Goal: Find specific page/section: Find specific page/section

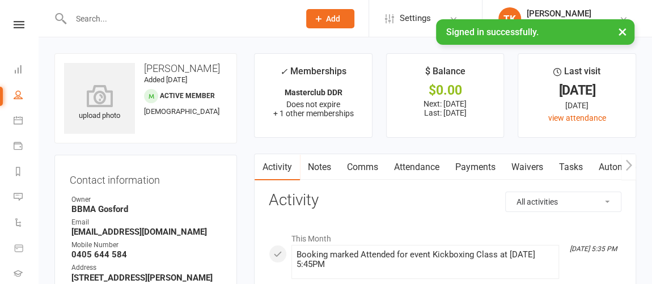
click at [620, 34] on button "×" at bounding box center [623, 31] width 20 height 24
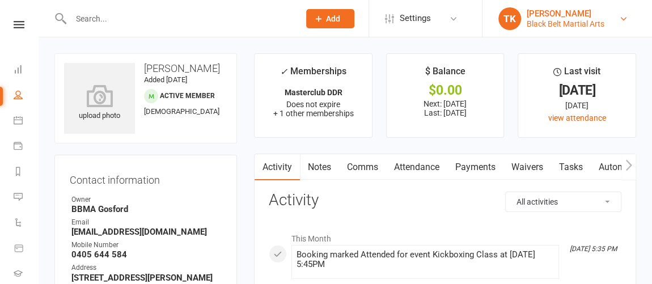
click at [623, 23] on link "TK [PERSON_NAME] Black Belt Martial Arts" at bounding box center [567, 18] width 136 height 23
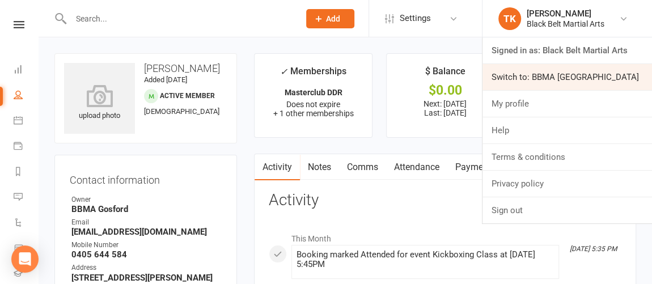
click at [589, 73] on link "Switch to: BBMA [GEOGRAPHIC_DATA]" at bounding box center [568, 77] width 170 height 26
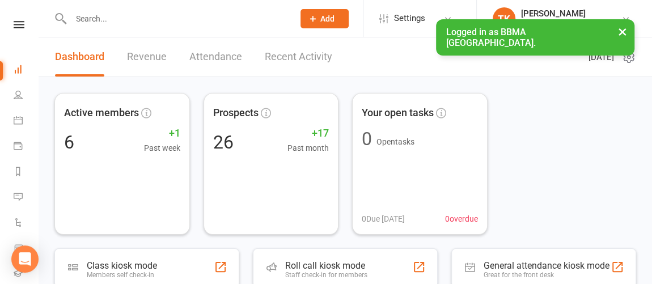
click at [191, 20] on input "text" at bounding box center [177, 19] width 218 height 16
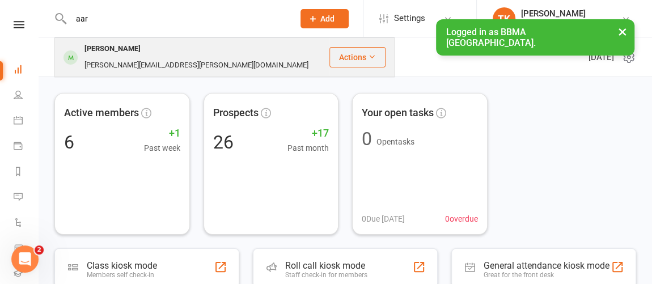
type input "aar"
click at [175, 57] on div "ashlea.oates@hotmail.com" at bounding box center [196, 65] width 231 height 16
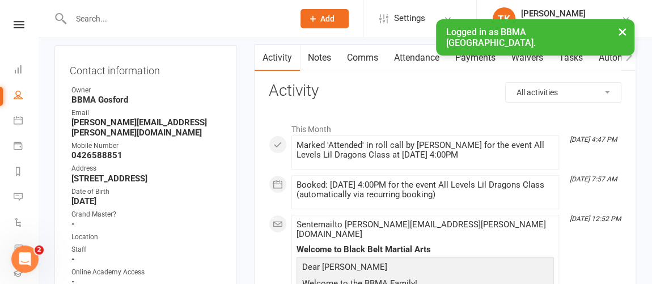
scroll to position [92, 0]
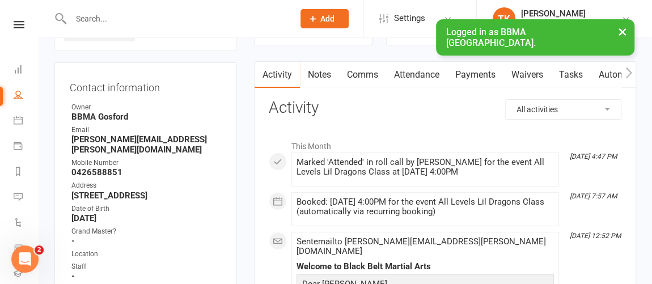
click at [313, 75] on link "Notes" at bounding box center [319, 75] width 39 height 26
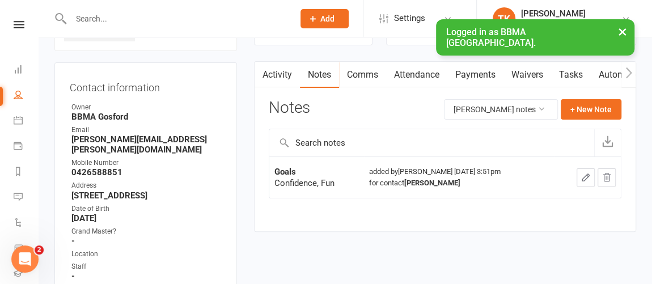
click at [365, 81] on link "Comms" at bounding box center [362, 75] width 47 height 26
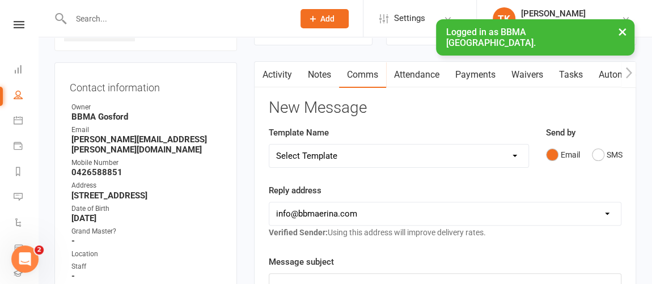
click at [421, 79] on link "Attendance" at bounding box center [416, 75] width 61 height 26
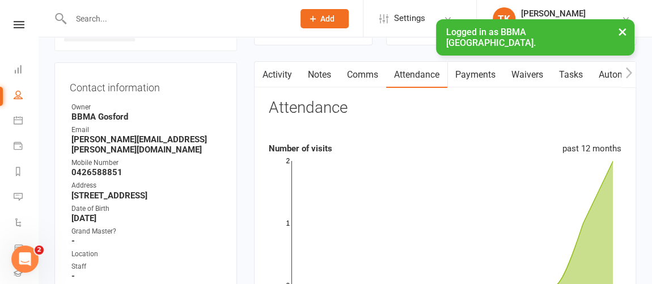
click at [482, 79] on link "Payments" at bounding box center [476, 75] width 56 height 26
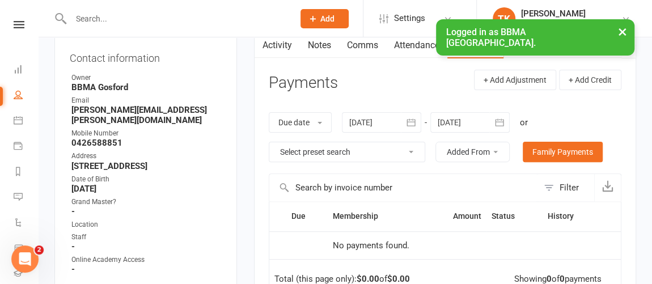
scroll to position [90, 0]
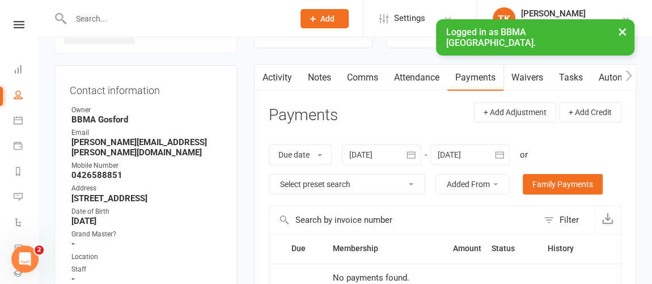
click at [536, 77] on link "Waivers" at bounding box center [528, 78] width 48 height 26
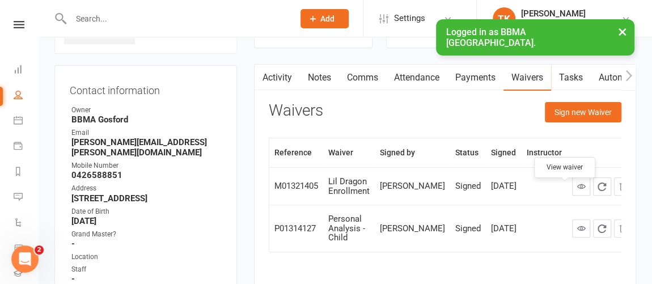
click at [578, 190] on icon at bounding box center [582, 186] width 9 height 9
click at [414, 115] on div "Waivers Sign new Waiver" at bounding box center [445, 115] width 353 height 27
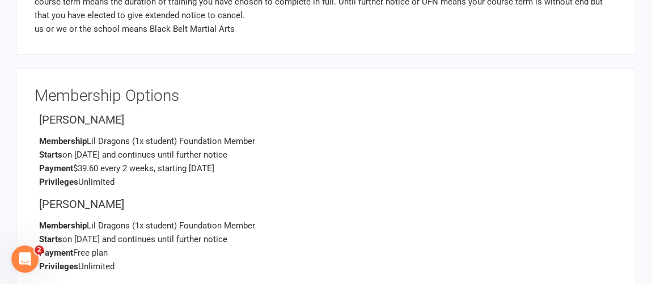
scroll to position [1109, 0]
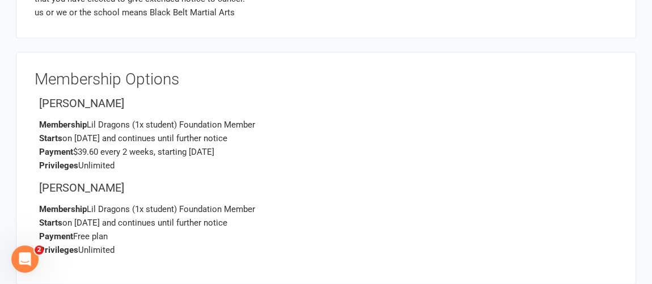
click at [376, 141] on p "Membership Lil Dragons (1x student) Foundation Member Starts on Aug 5, 2025 and…" at bounding box center [328, 145] width 579 height 54
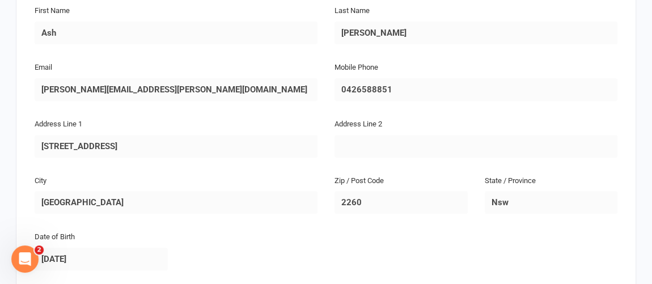
scroll to position [0, 0]
